Goal: Task Accomplishment & Management: Manage account settings

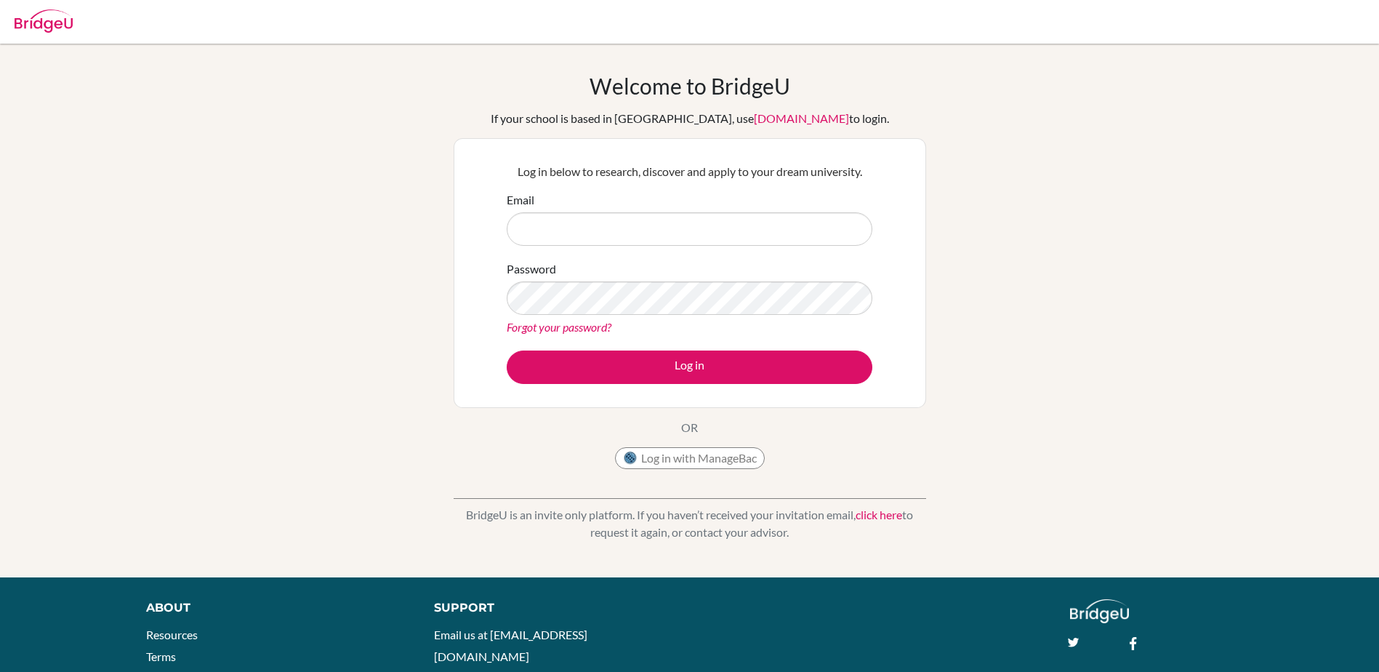
click at [584, 228] on input "Email" at bounding box center [690, 228] width 366 height 33
type input "ral@wincoll.ac.uk"
click at [507, 350] on button "Log in" at bounding box center [690, 366] width 366 height 33
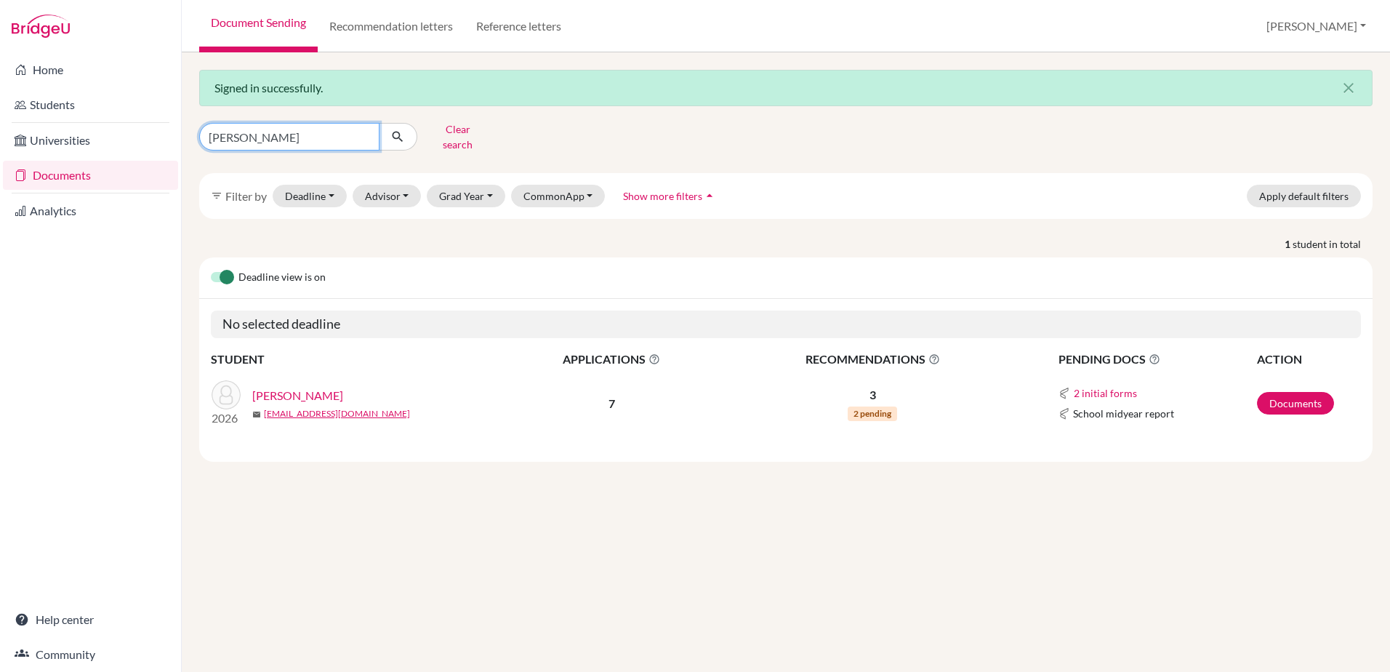
drag, startPoint x: 317, startPoint y: 125, endPoint x: 217, endPoint y: 130, distance: 100.4
click at [217, 130] on input "wong" at bounding box center [289, 137] width 180 height 28
type input "w"
type input "craft"
click button "submit" at bounding box center [398, 137] width 39 height 28
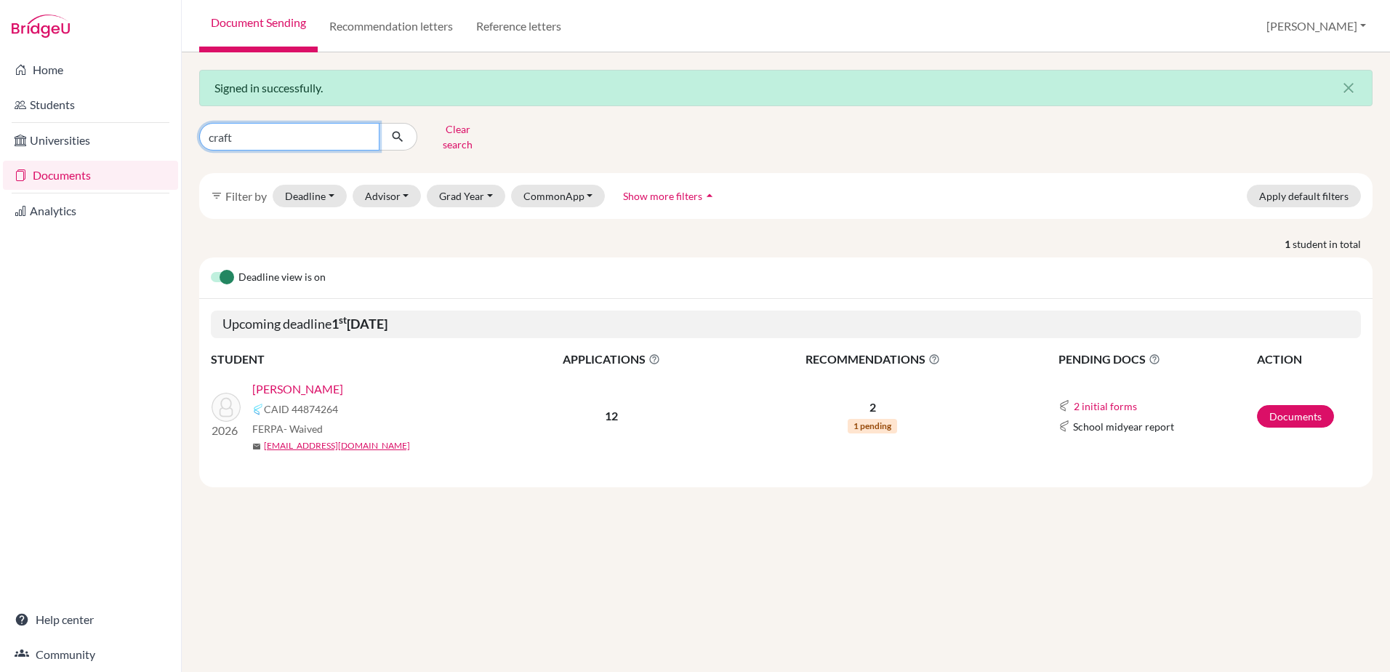
drag, startPoint x: 244, startPoint y: 139, endPoint x: 203, endPoint y: 137, distance: 40.7
click at [203, 137] on input "craft" at bounding box center [289, 137] width 180 height 28
type input "edis"
click button "submit" at bounding box center [398, 137] width 39 height 28
drag, startPoint x: 241, startPoint y: 126, endPoint x: 159, endPoint y: 121, distance: 82.3
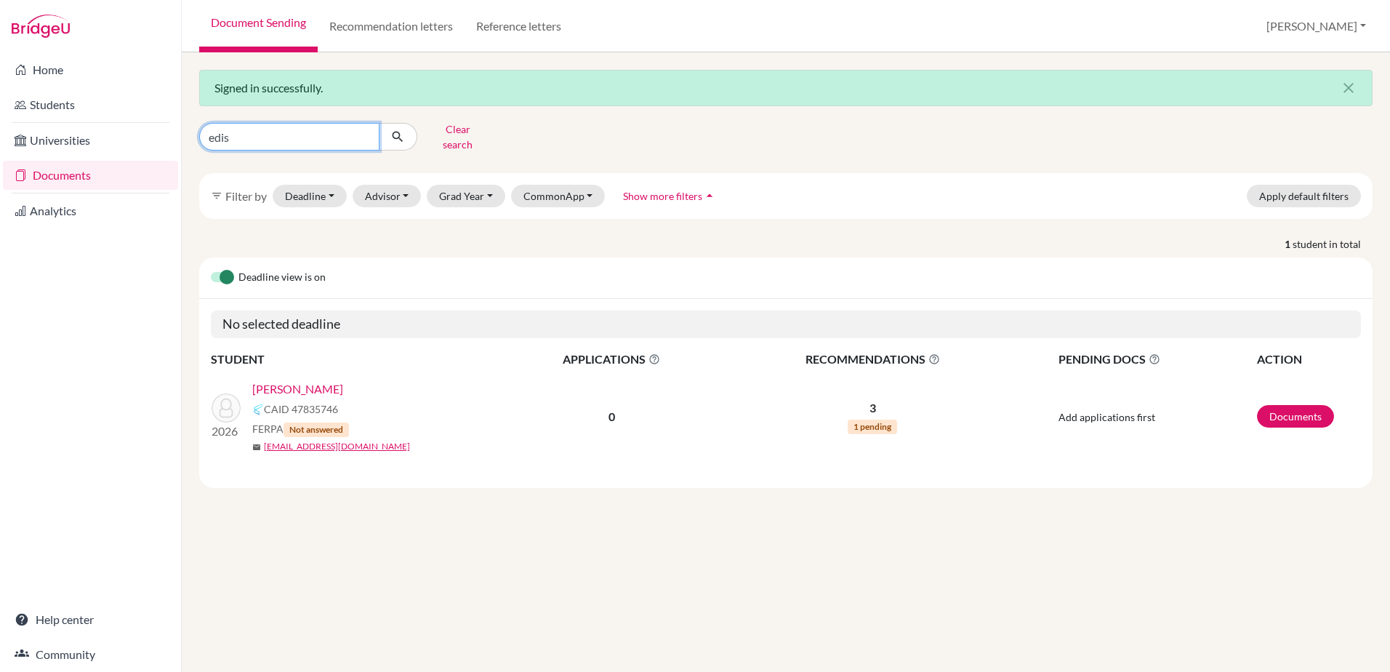
click at [159, 121] on div "Home Students Universities Documents Analytics Help center Community Document S…" at bounding box center [695, 336] width 1390 height 672
type input "sim"
click button "submit" at bounding box center [398, 137] width 39 height 28
drag, startPoint x: 248, startPoint y: 134, endPoint x: 185, endPoint y: 124, distance: 64.1
click at [185, 124] on div "Signed in successfully. close sim Clear search filter_list Filter by Deadline -…" at bounding box center [786, 361] width 1208 height 619
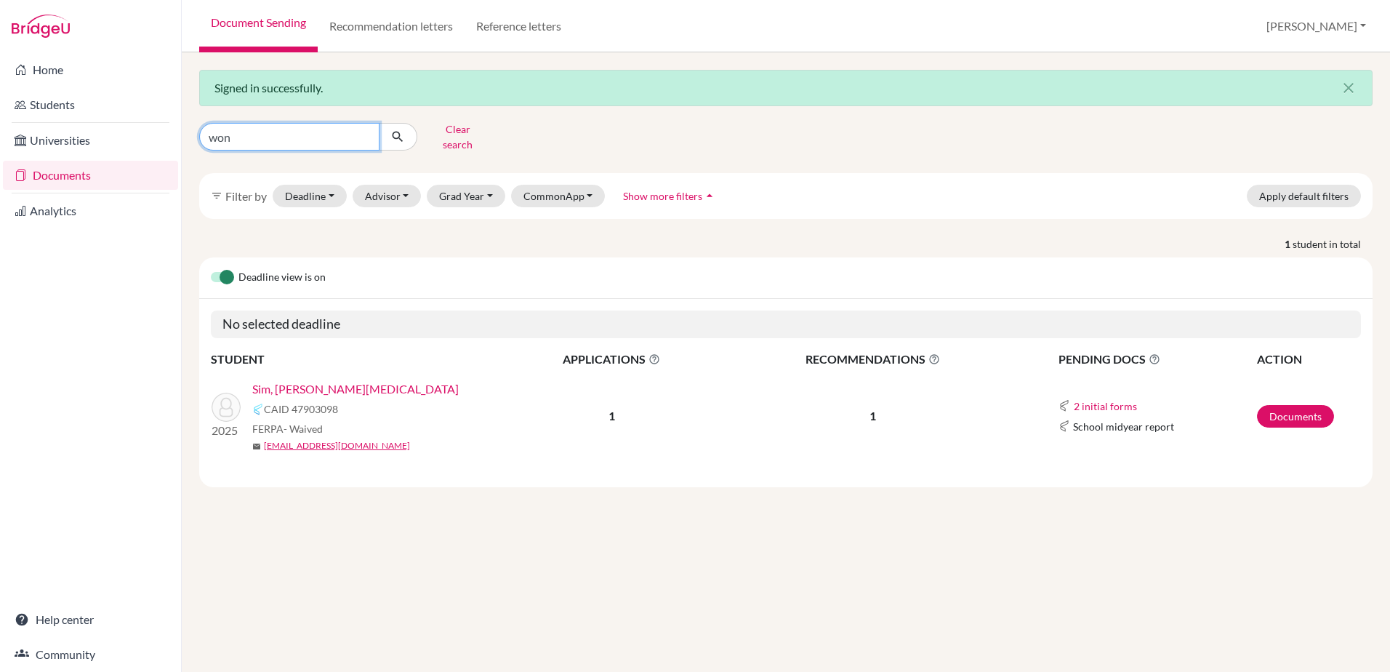
type input "wong"
click button "submit" at bounding box center [398, 137] width 39 height 28
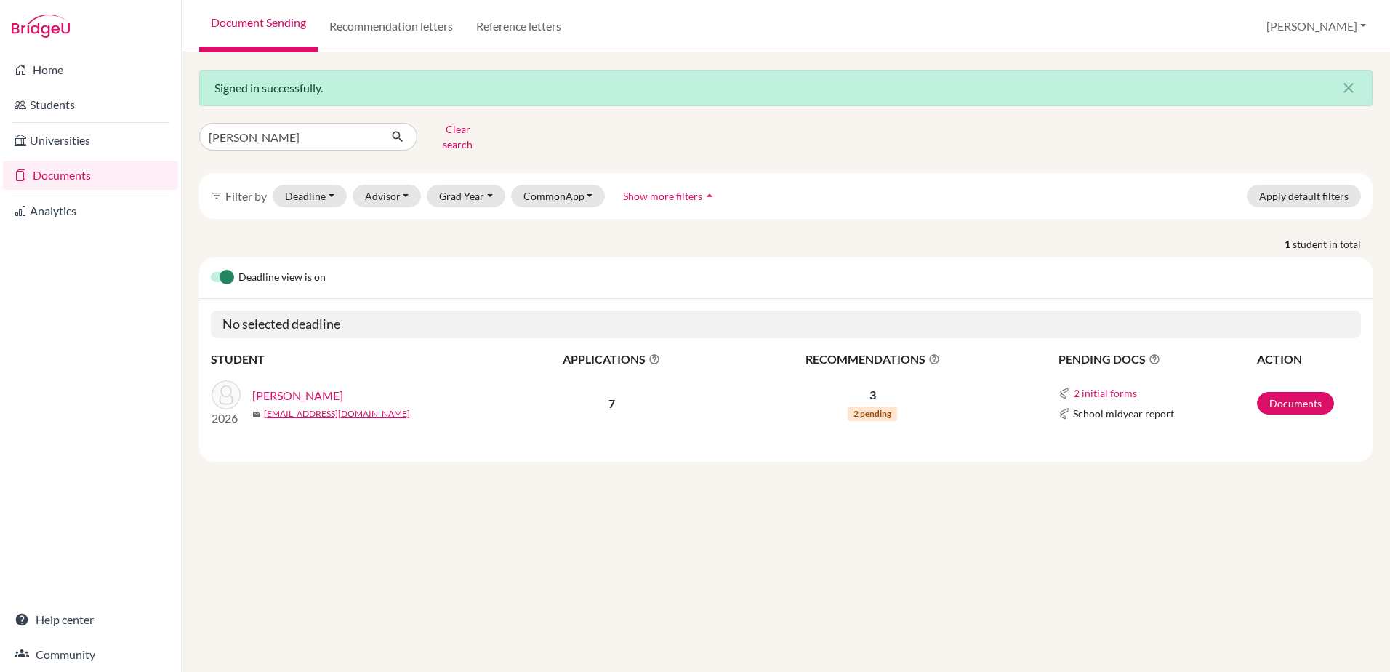
click at [305, 387] on link "Wong, Matthew" at bounding box center [297, 395] width 91 height 17
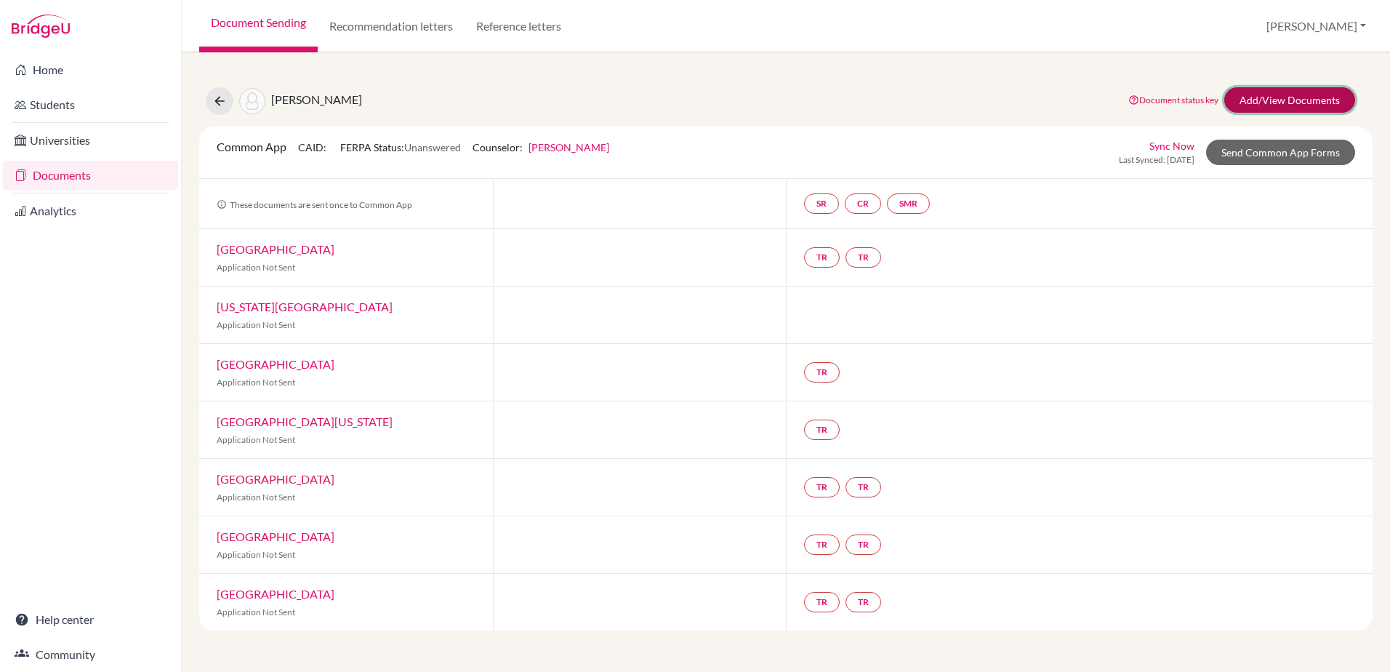
click at [1249, 93] on link "Add/View Documents" at bounding box center [1289, 99] width 131 height 25
click at [220, 100] on icon at bounding box center [219, 101] width 15 height 15
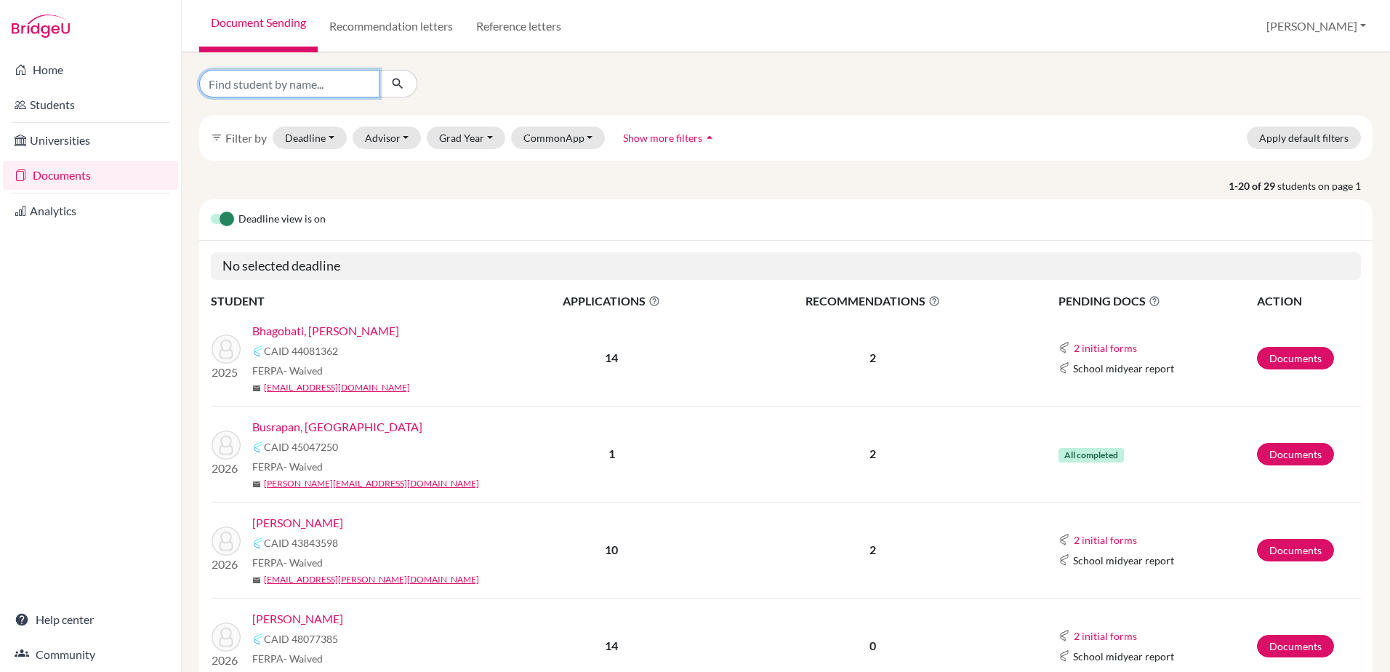
click at [281, 84] on input "Find student by name..." at bounding box center [289, 84] width 180 height 28
type input "yadla"
click button "submit" at bounding box center [398, 84] width 39 height 28
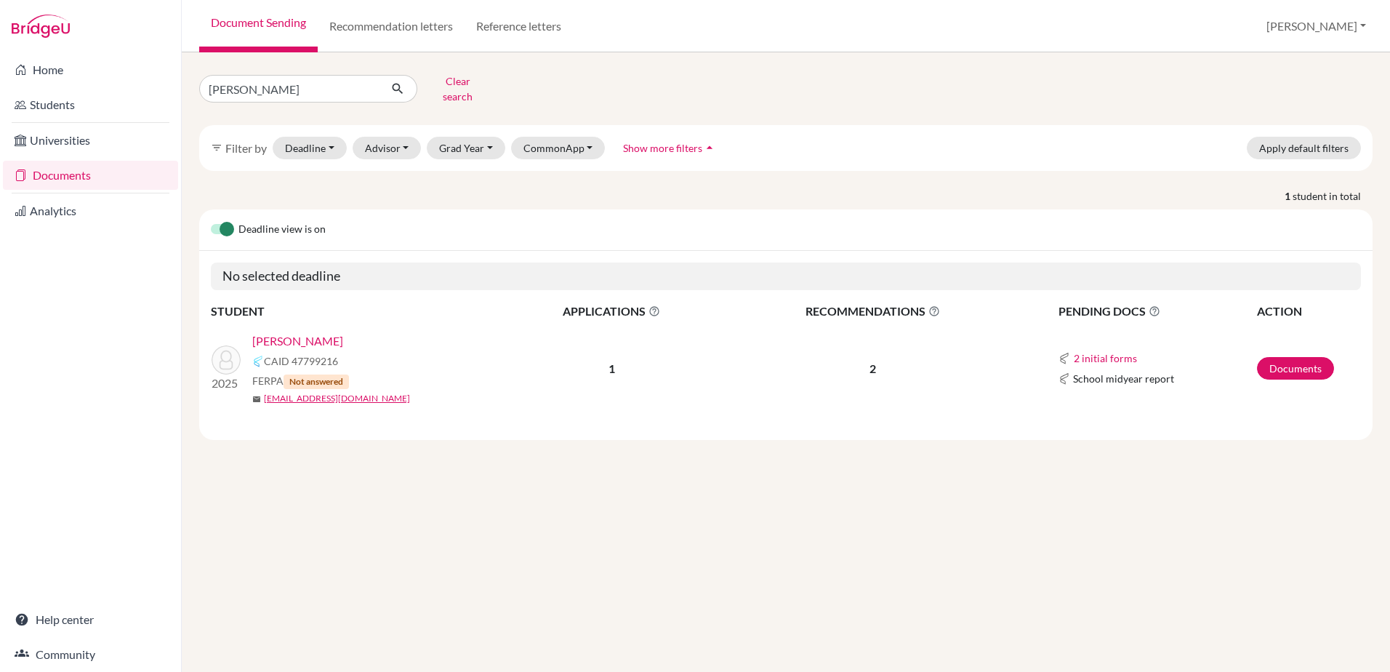
click at [301, 332] on link "Yadla, Ram" at bounding box center [297, 340] width 91 height 17
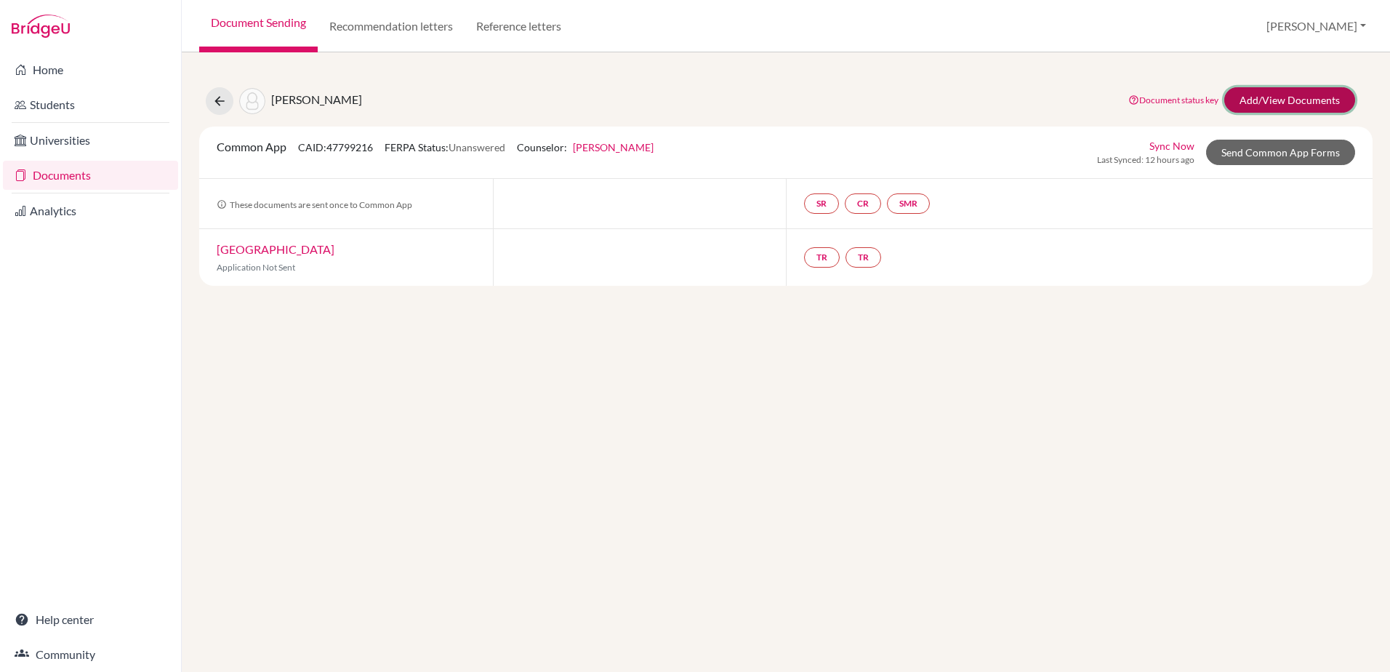
click at [1277, 110] on link "Add/View Documents" at bounding box center [1289, 99] width 131 height 25
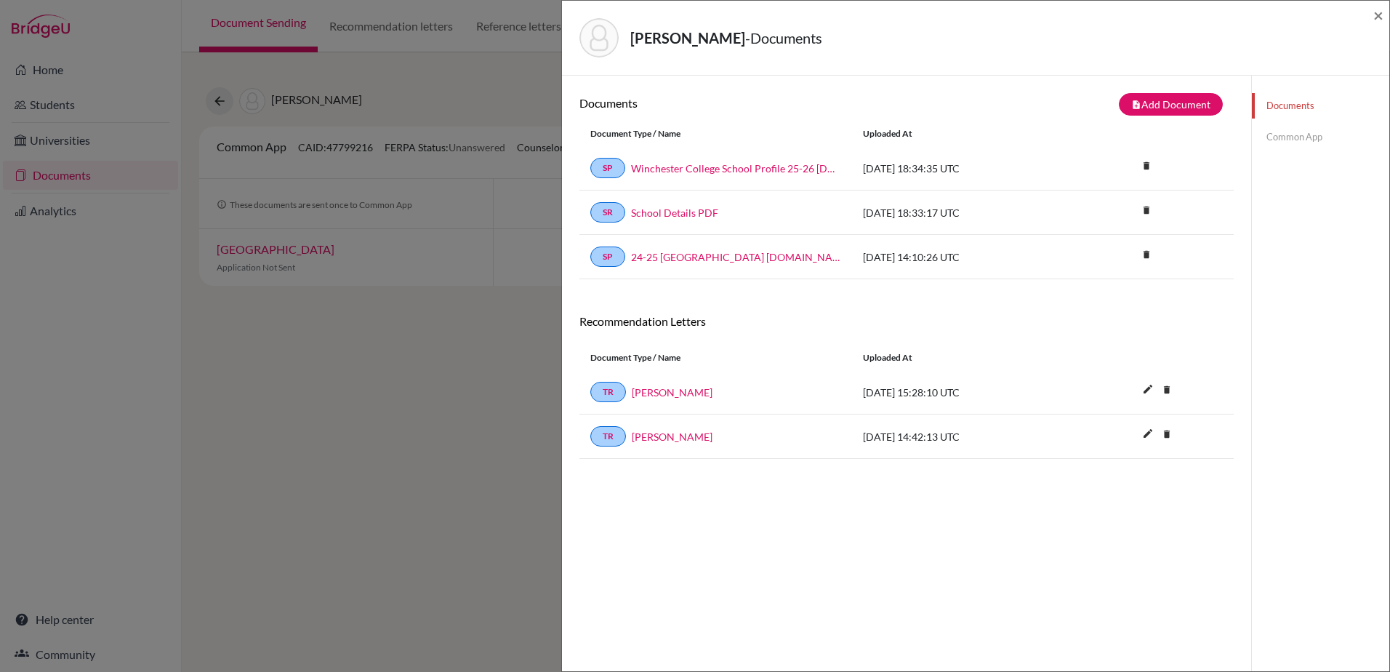
click at [226, 108] on div "Yadla, Ram - Documents × Documents note_add Add Document Document type Change e…" at bounding box center [695, 336] width 1390 height 672
drag, startPoint x: 1370, startPoint y: 12, endPoint x: 1380, endPoint y: 13, distance: 9.6
click at [1378, 12] on div "Yadla, Ram - Documents ×" at bounding box center [976, 38] width 816 height 63
click at [1380, 13] on span "×" at bounding box center [1378, 14] width 10 height 21
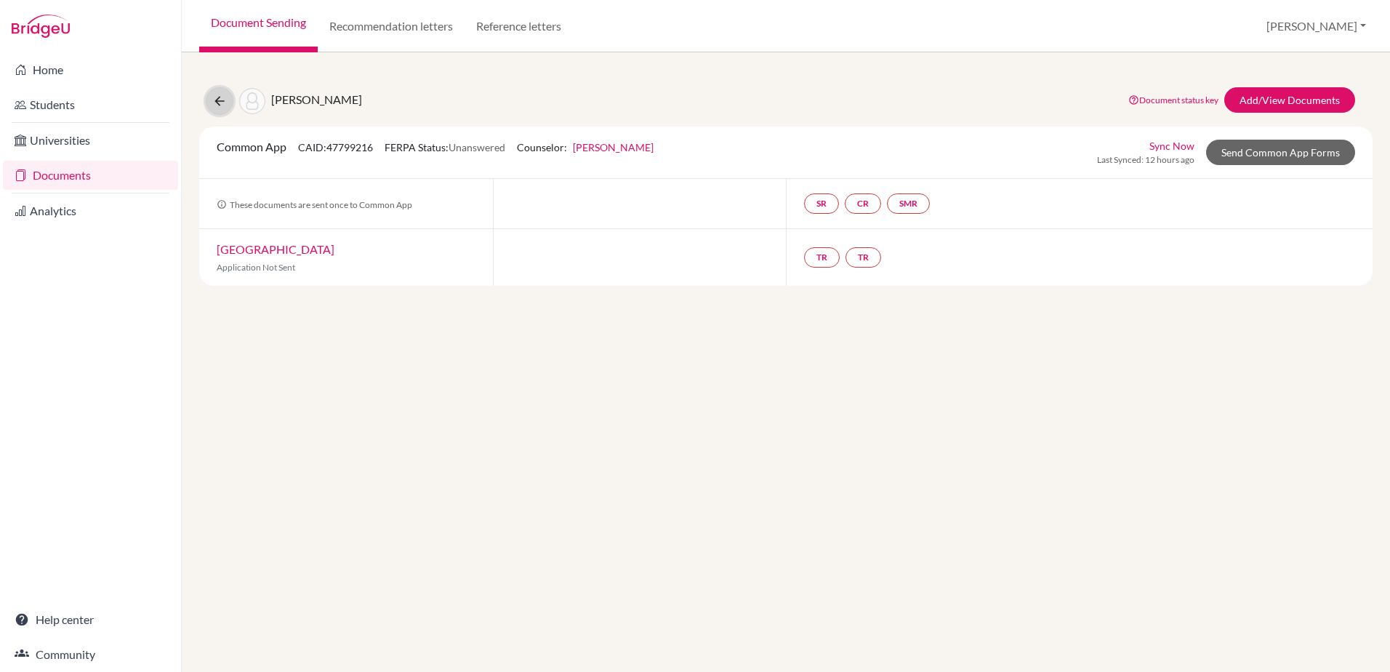
click at [217, 92] on button at bounding box center [220, 101] width 28 height 28
click at [219, 102] on icon at bounding box center [219, 101] width 15 height 15
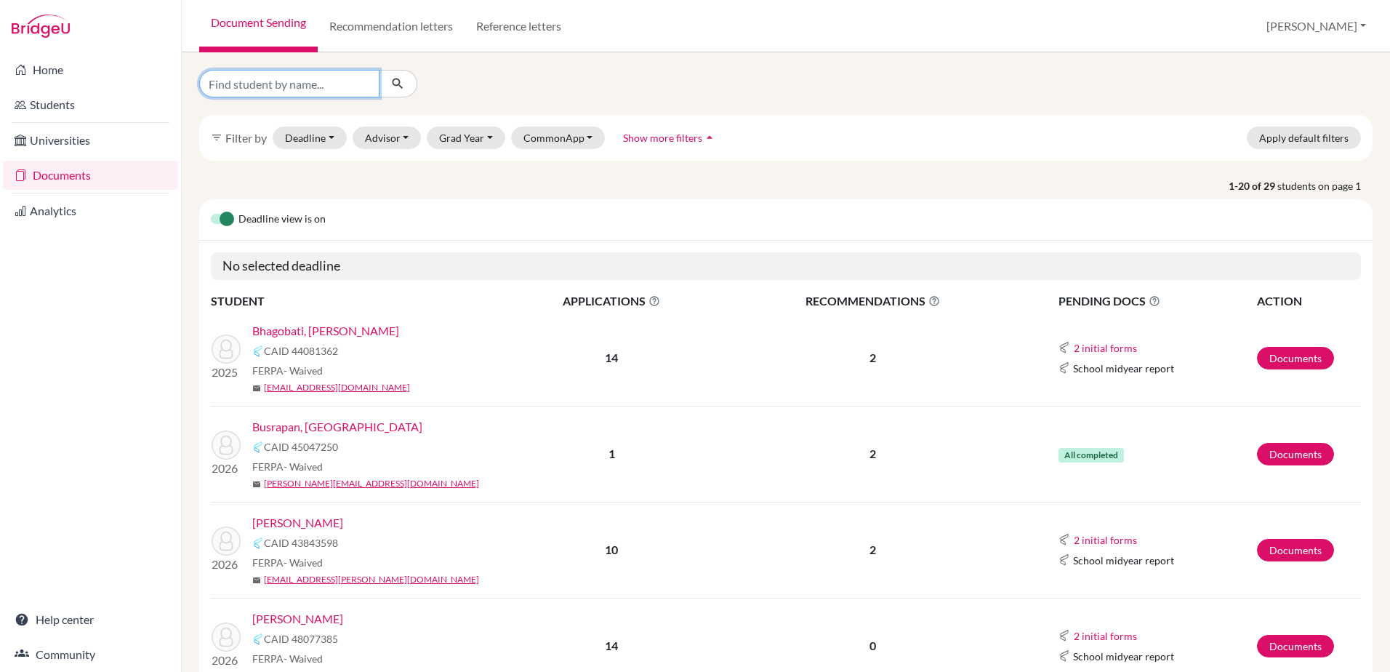
click at [273, 89] on input "Find student by name..." at bounding box center [289, 84] width 180 height 28
type input "woodw"
click button "submit" at bounding box center [398, 84] width 39 height 28
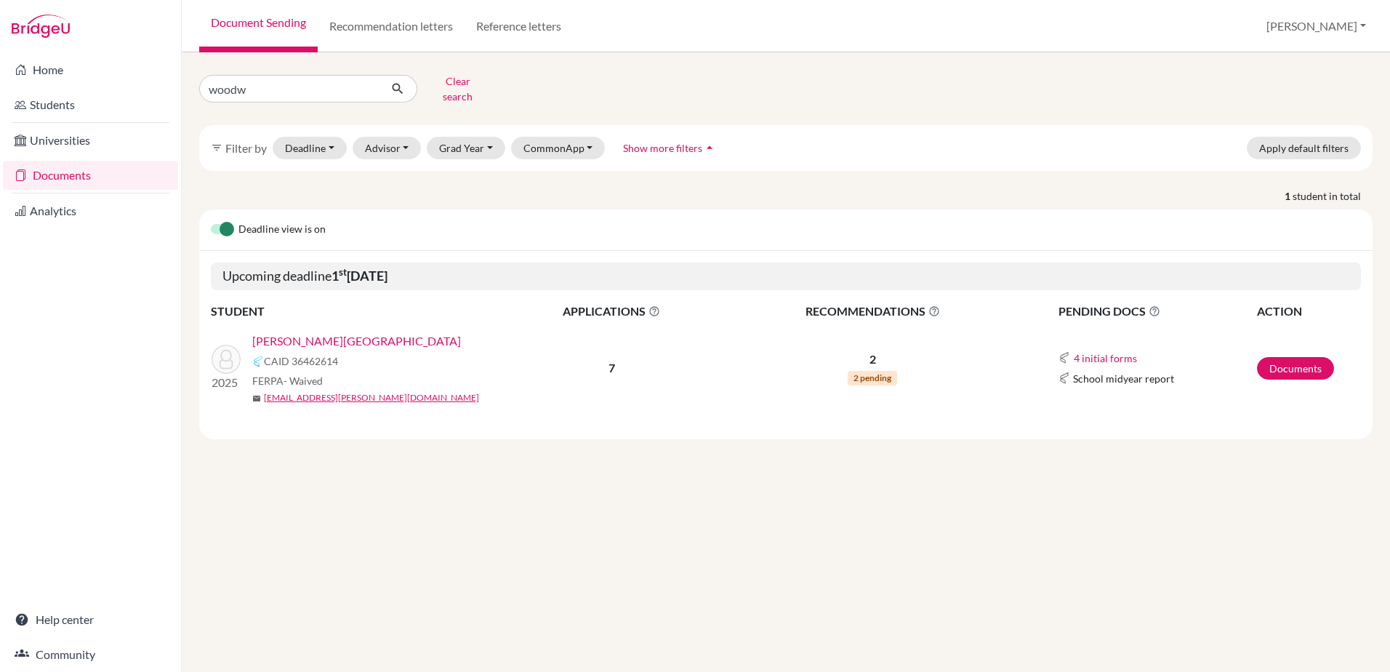
click at [334, 337] on link "[PERSON_NAME][GEOGRAPHIC_DATA]" at bounding box center [356, 340] width 209 height 17
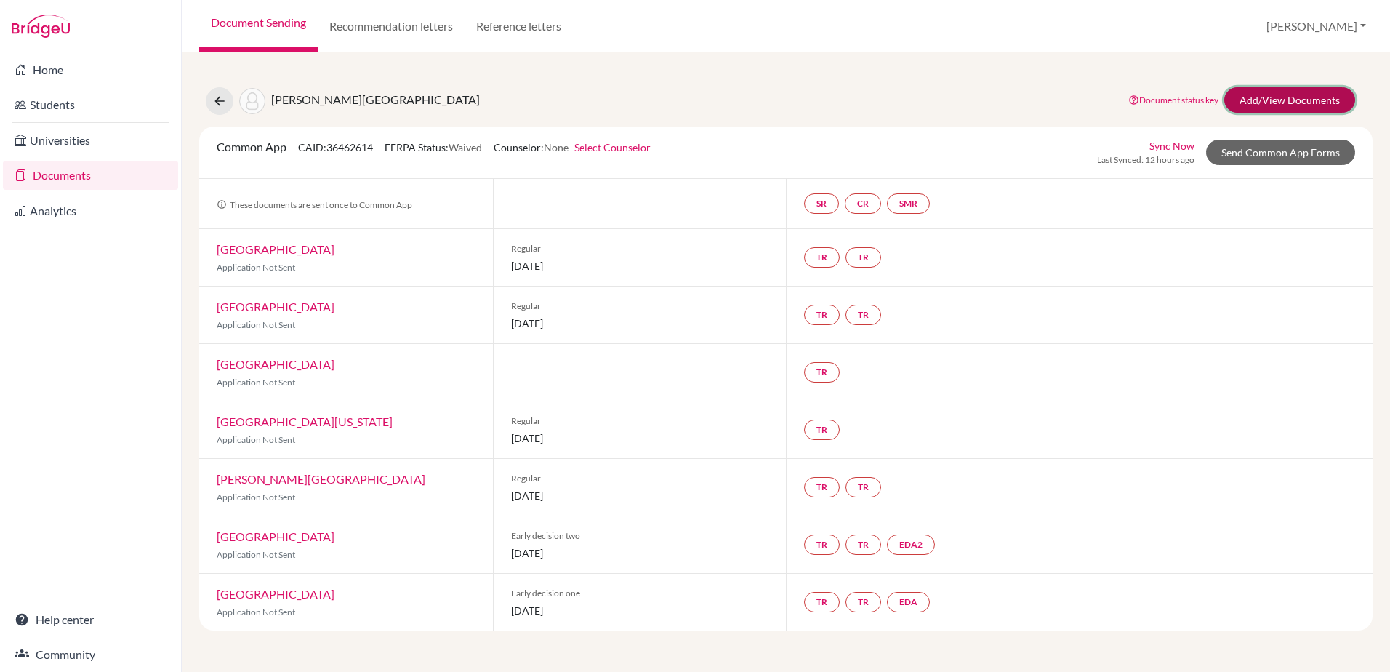
click at [1266, 102] on link "Add/View Documents" at bounding box center [1289, 99] width 131 height 25
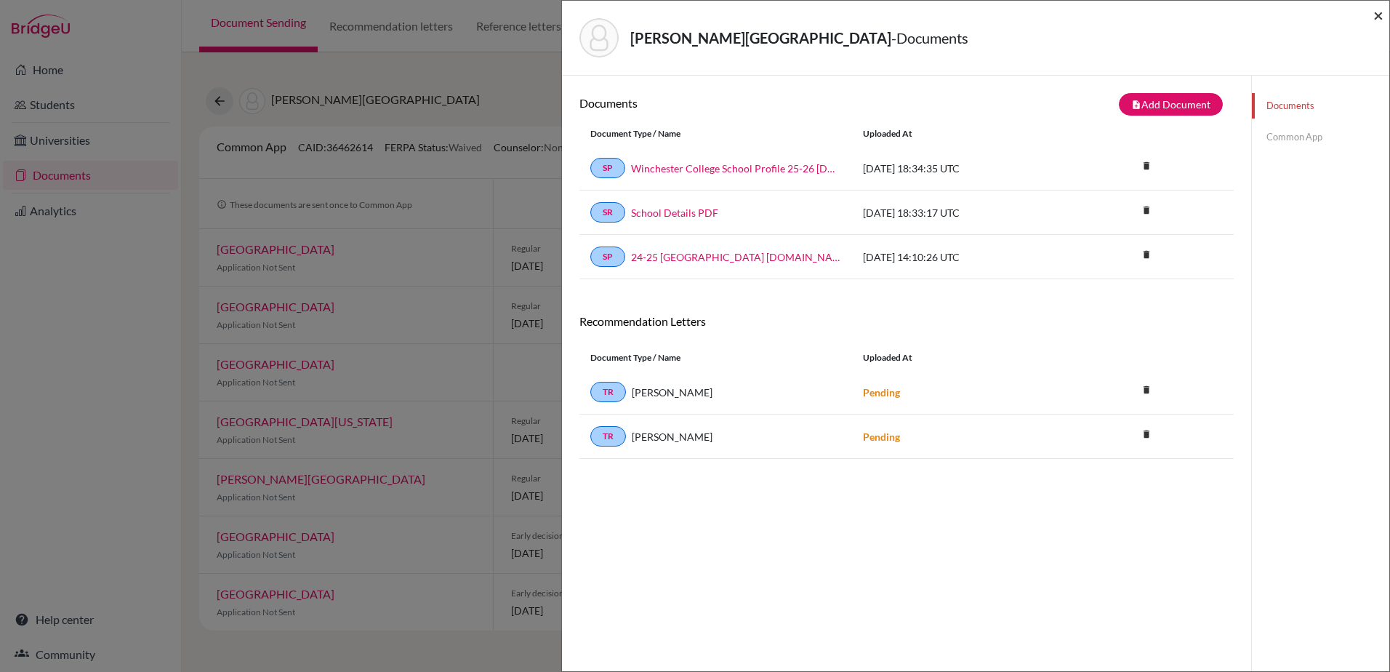
click at [1378, 15] on span "×" at bounding box center [1378, 14] width 10 height 21
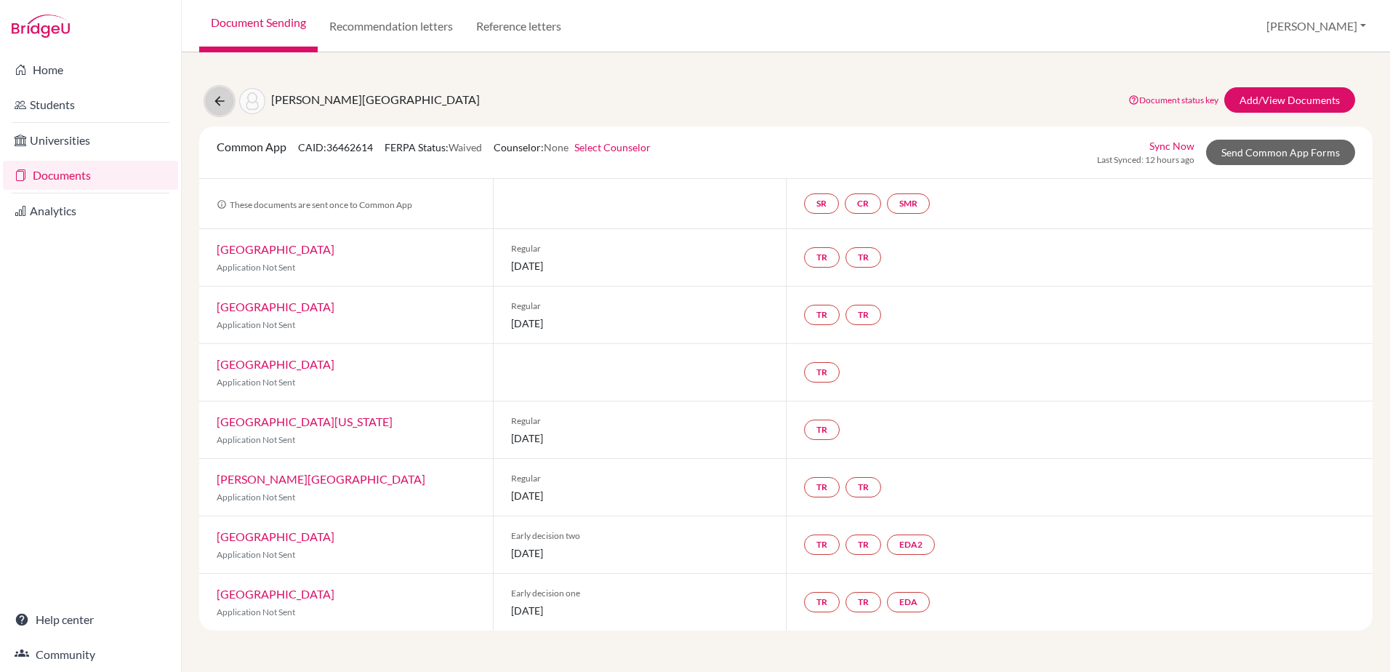
click at [217, 104] on icon at bounding box center [219, 101] width 15 height 15
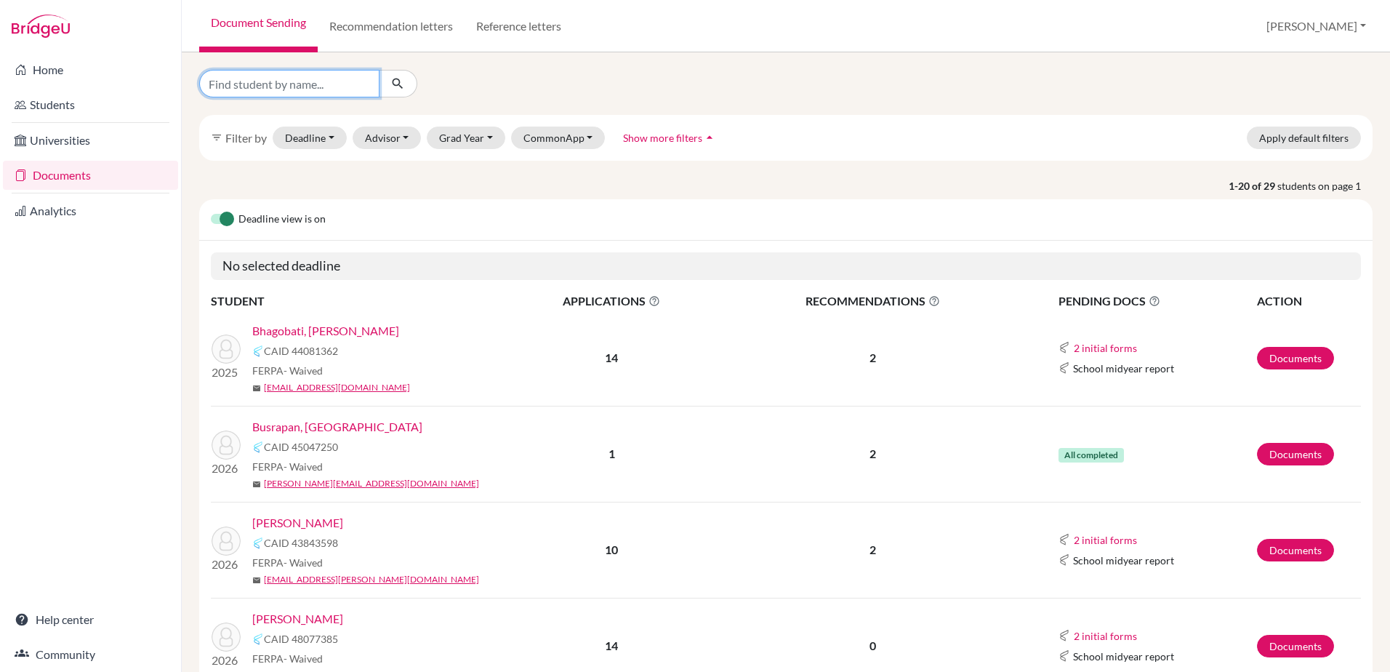
click at [280, 82] on input "Find student by name..." at bounding box center [289, 84] width 180 height 28
type input "boon"
click button "submit" at bounding box center [398, 84] width 39 height 28
